Goal: Task Accomplishment & Management: Manage account settings

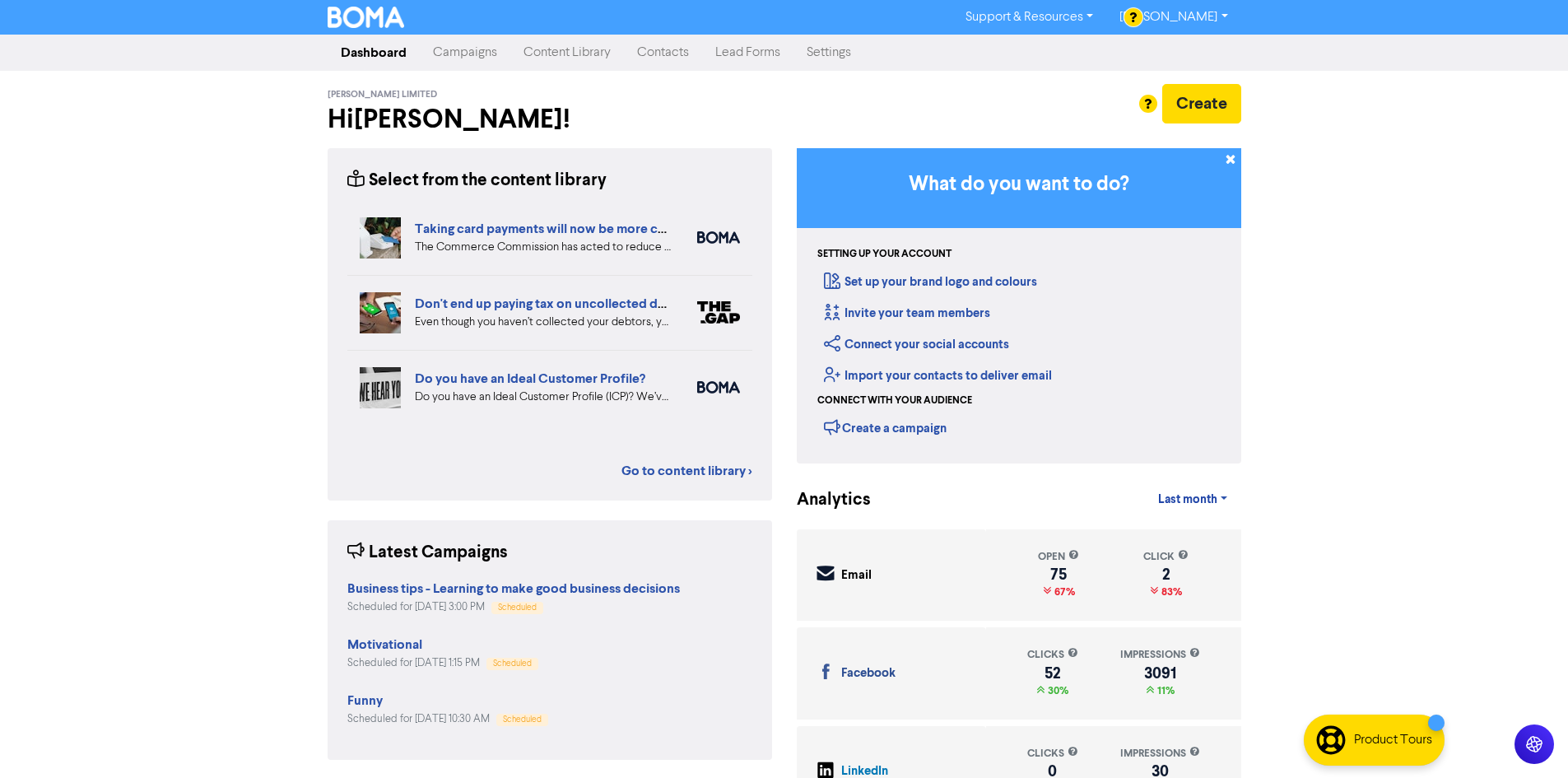
click at [461, 53] on link "Campaigns" at bounding box center [465, 52] width 91 height 33
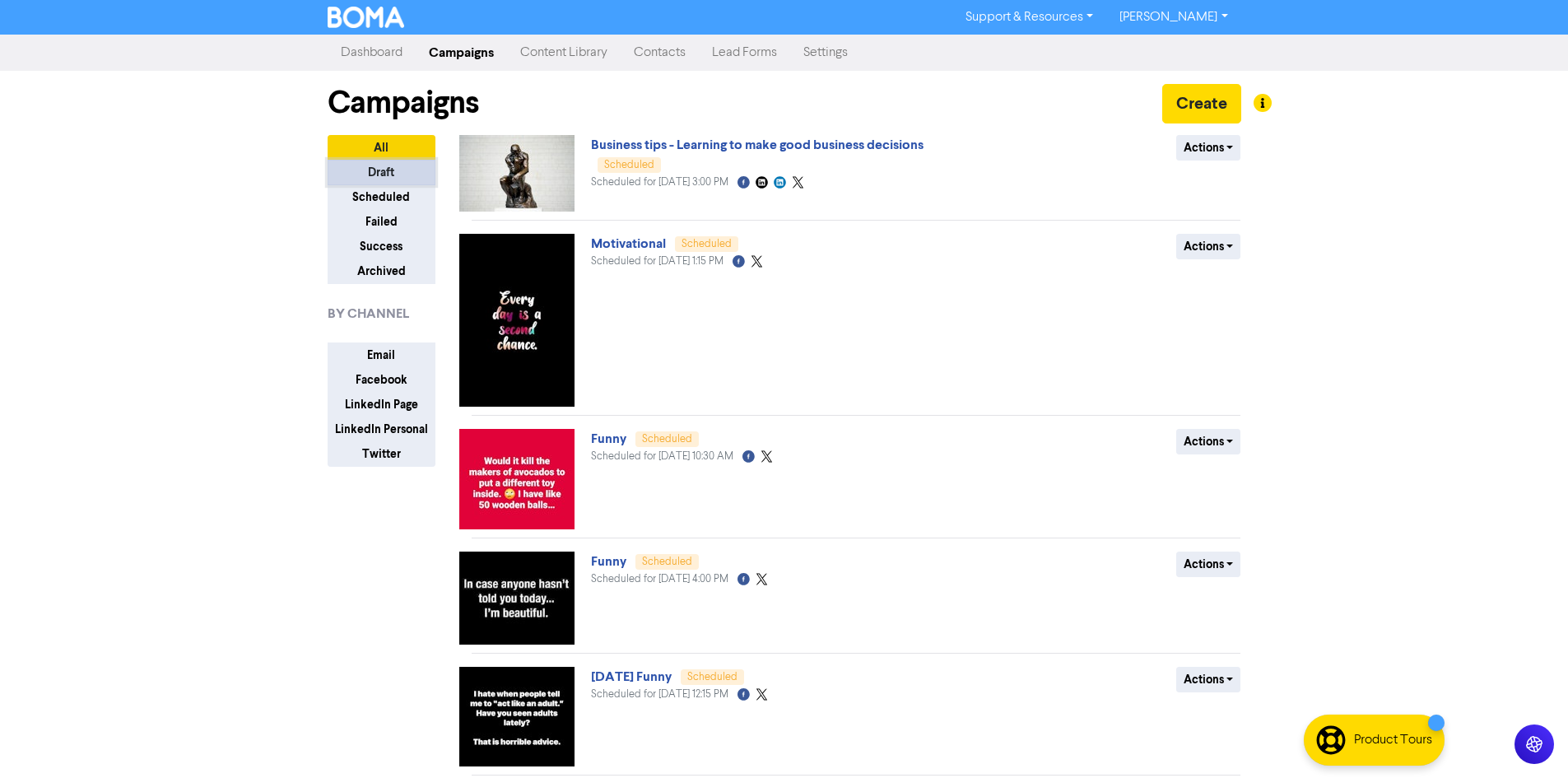
click at [373, 174] on button "Draft" at bounding box center [382, 172] width 108 height 25
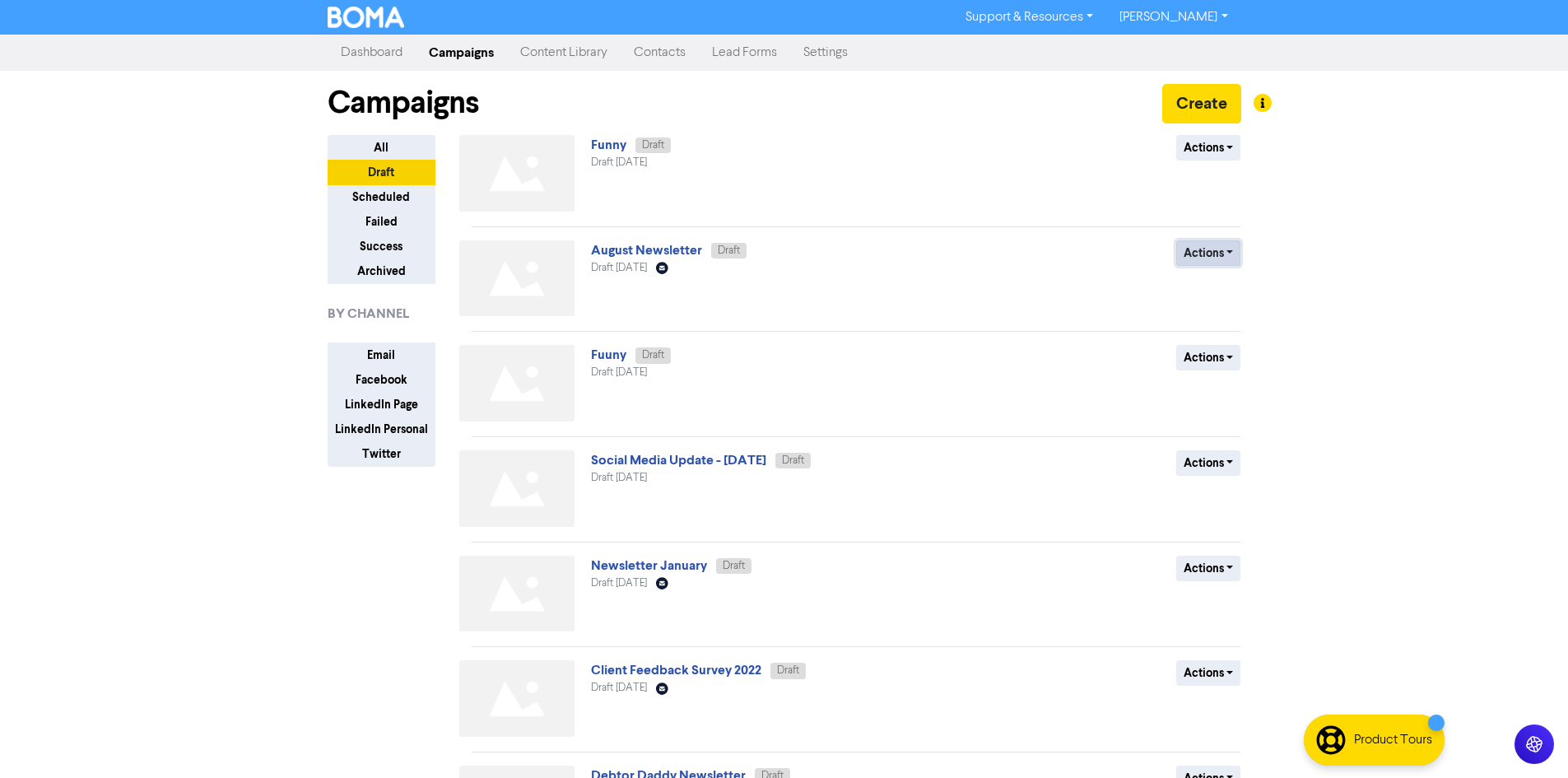
click at [1224, 249] on button "Actions" at bounding box center [1208, 253] width 65 height 25
click at [666, 246] on link "August Newsletter" at bounding box center [647, 251] width 111 height 17
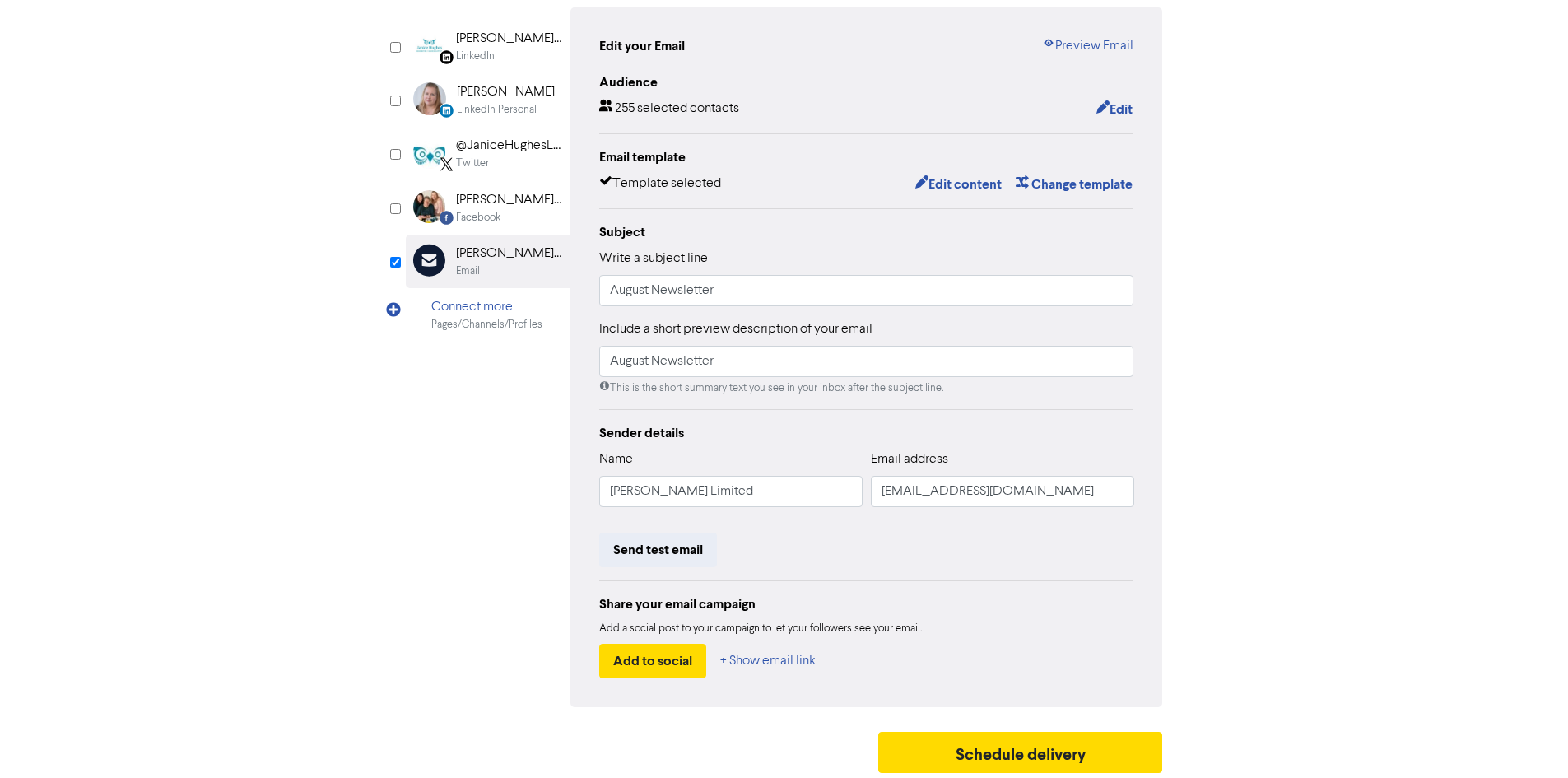
scroll to position [166, 0]
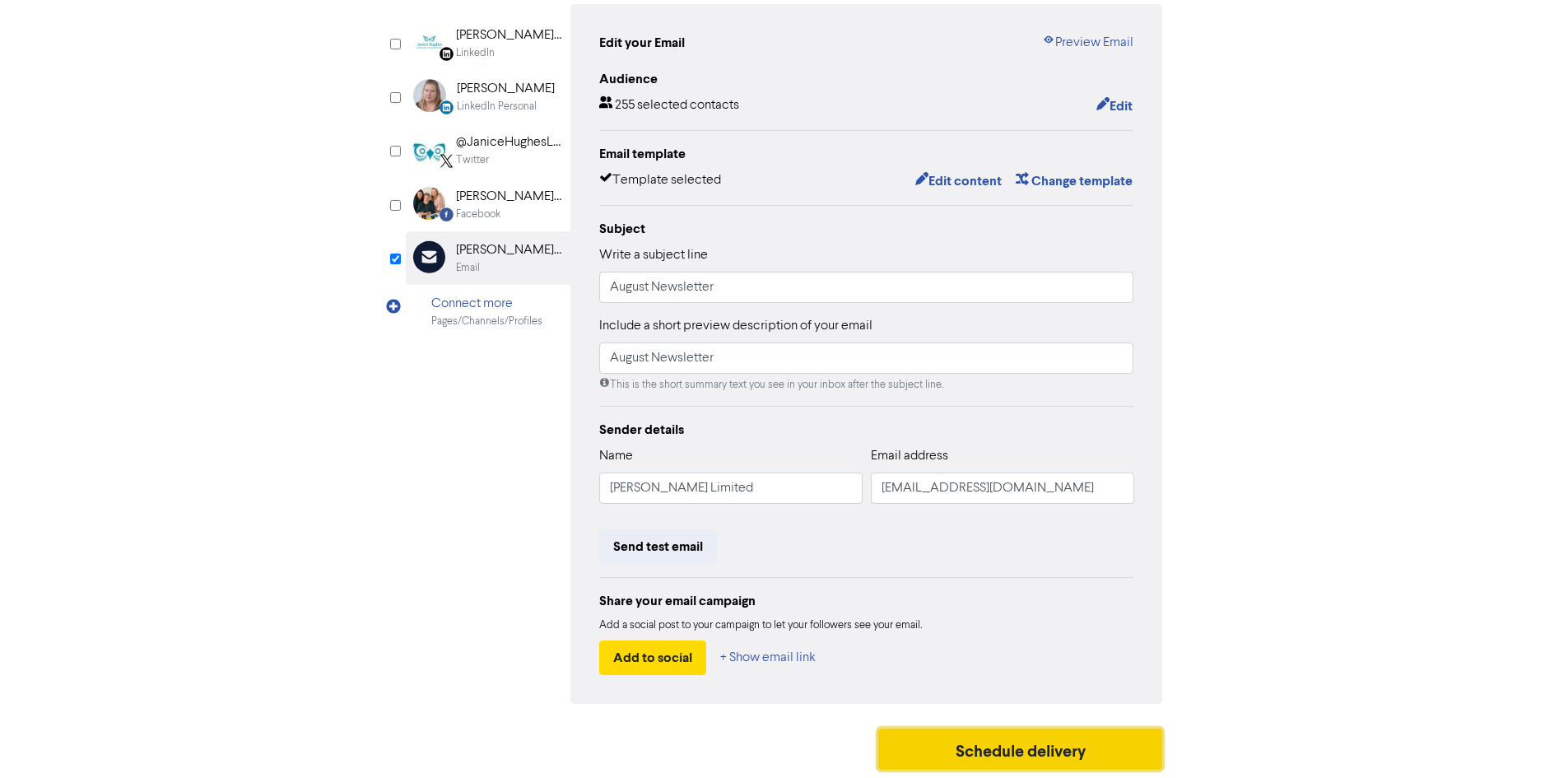
click at [1009, 757] on button "Schedule delivery" at bounding box center [1021, 749] width 285 height 41
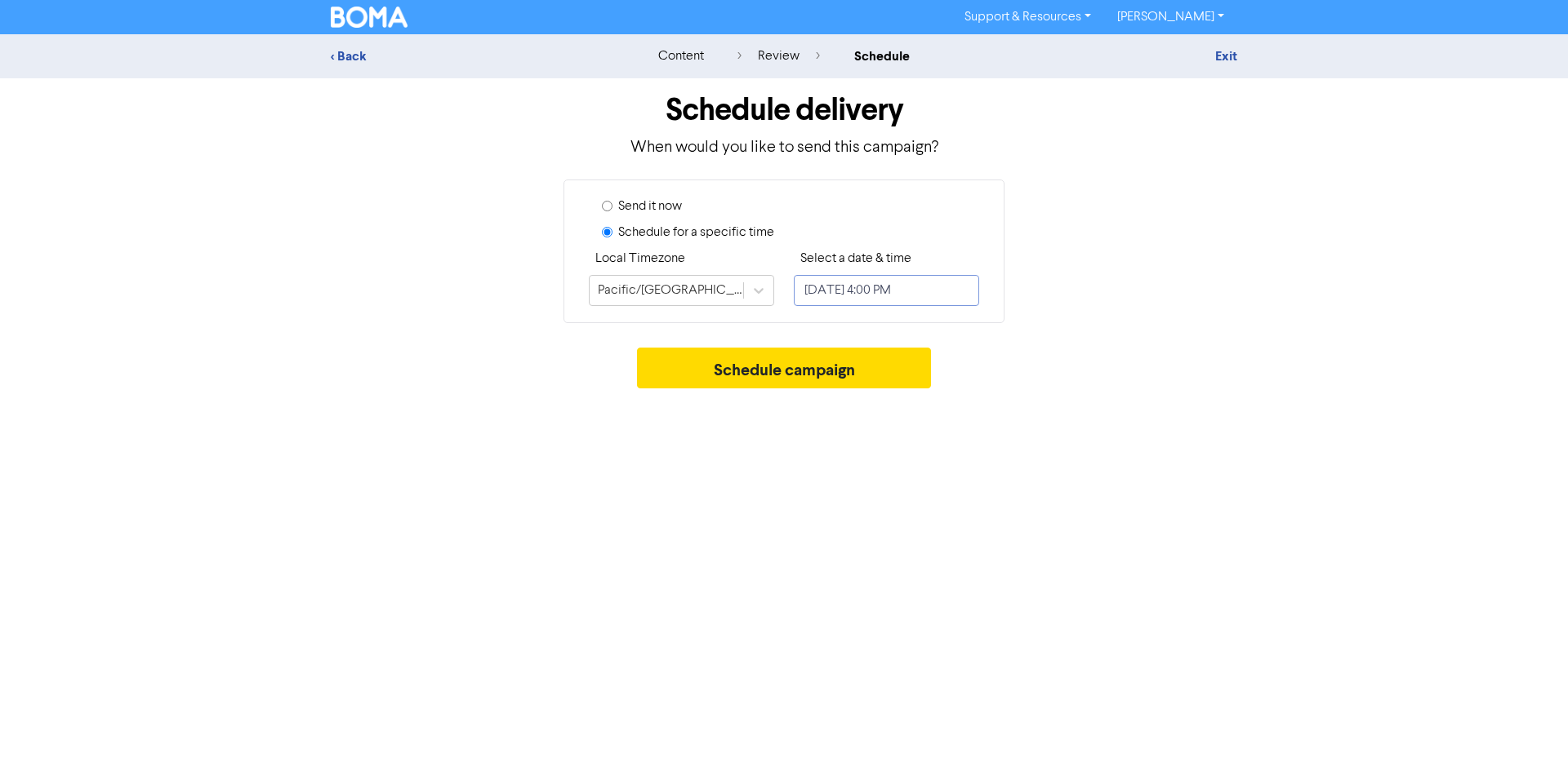
click at [885, 286] on input "[DATE] 4:00 PM" at bounding box center [887, 290] width 185 height 31
select select "7"
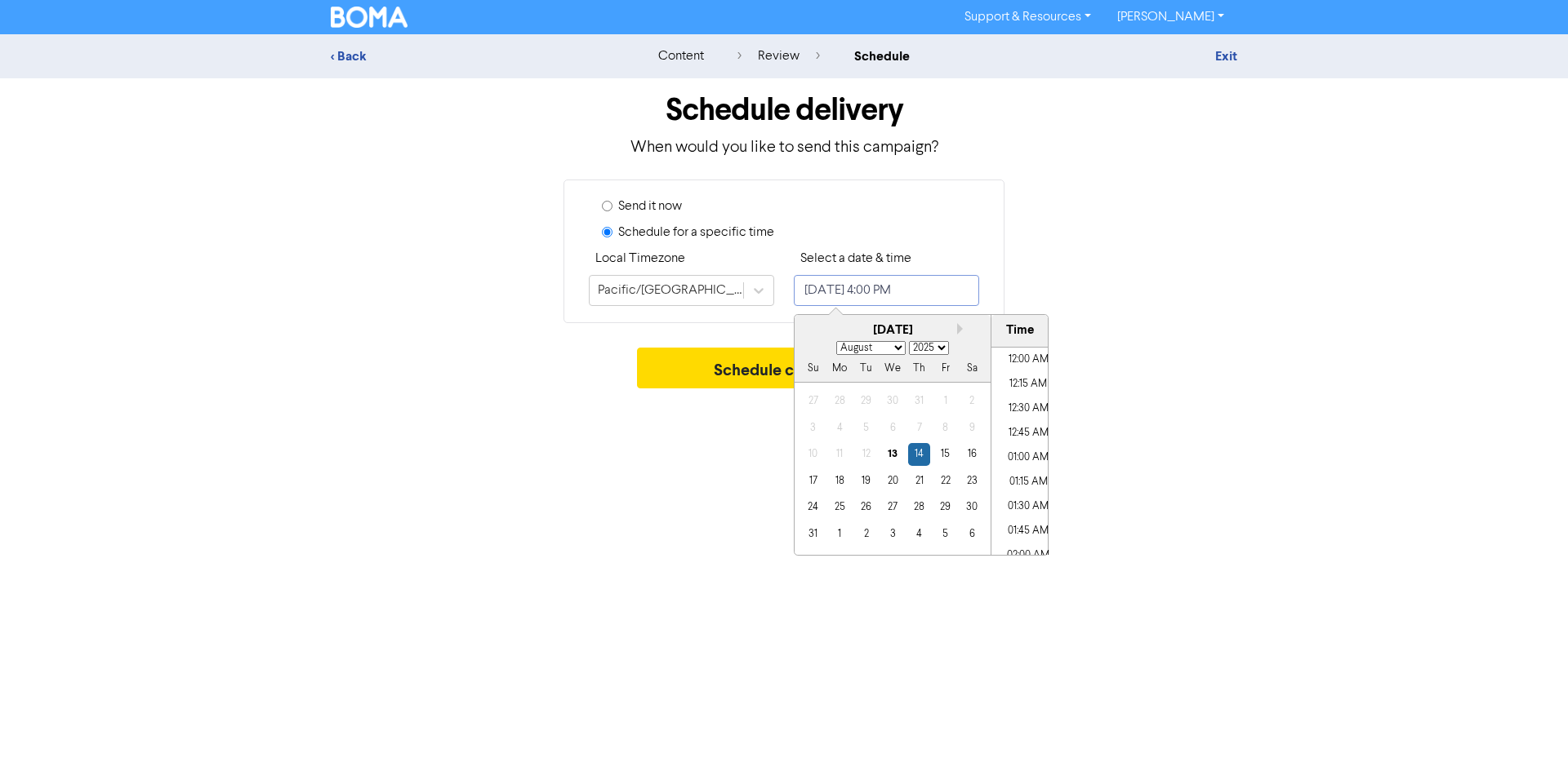
scroll to position [1475, 0]
click at [937, 456] on div "15" at bounding box center [945, 454] width 22 height 22
click at [920, 451] on div "14" at bounding box center [919, 454] width 22 height 22
click at [1027, 491] on li "05:15 PM" at bounding box center [1028, 492] width 73 height 24
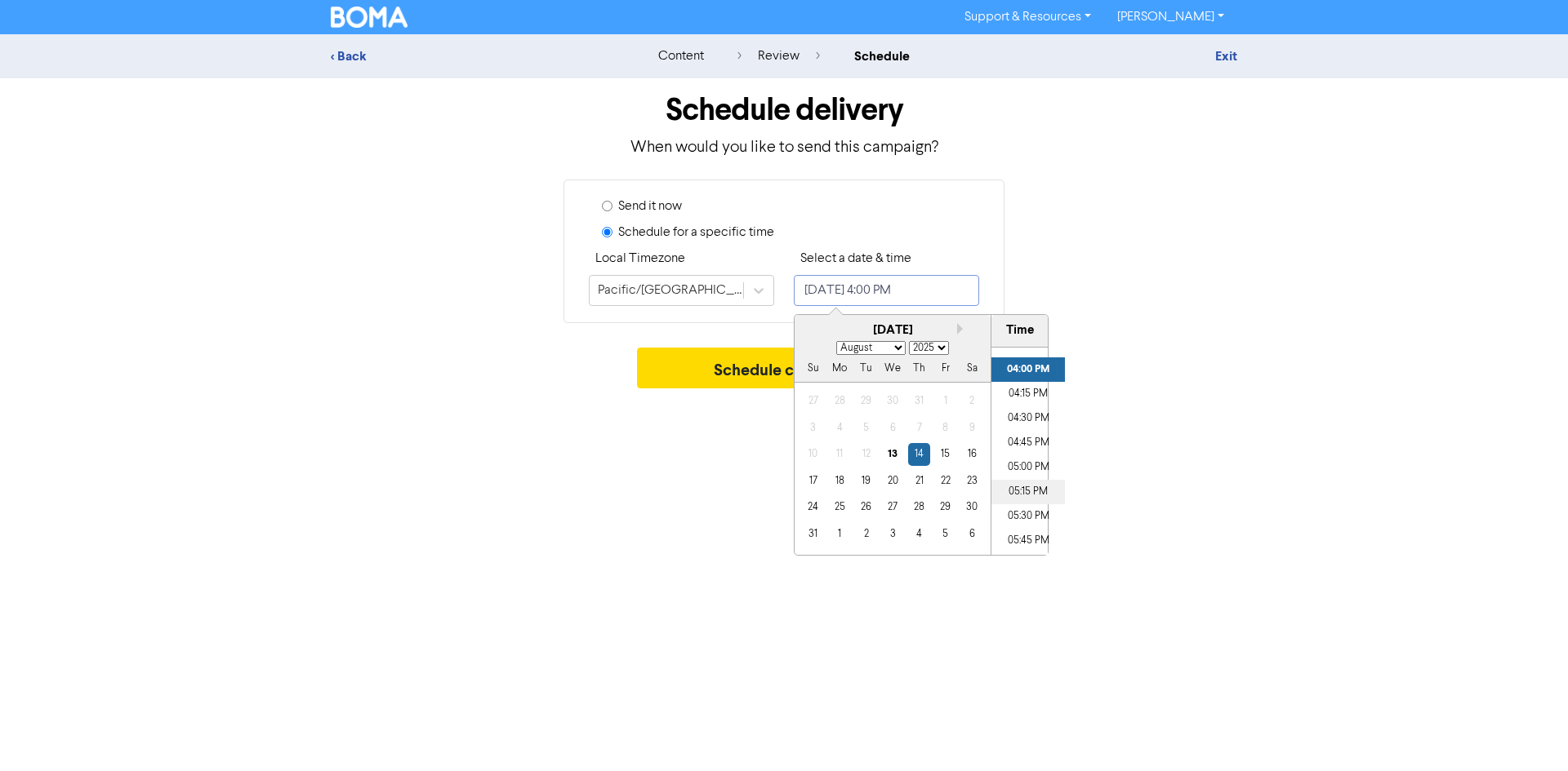
type input "[DATE] 5:15 PM"
click at [657, 368] on button "Schedule campaign" at bounding box center [784, 368] width 294 height 41
